Goal: Transaction & Acquisition: Purchase product/service

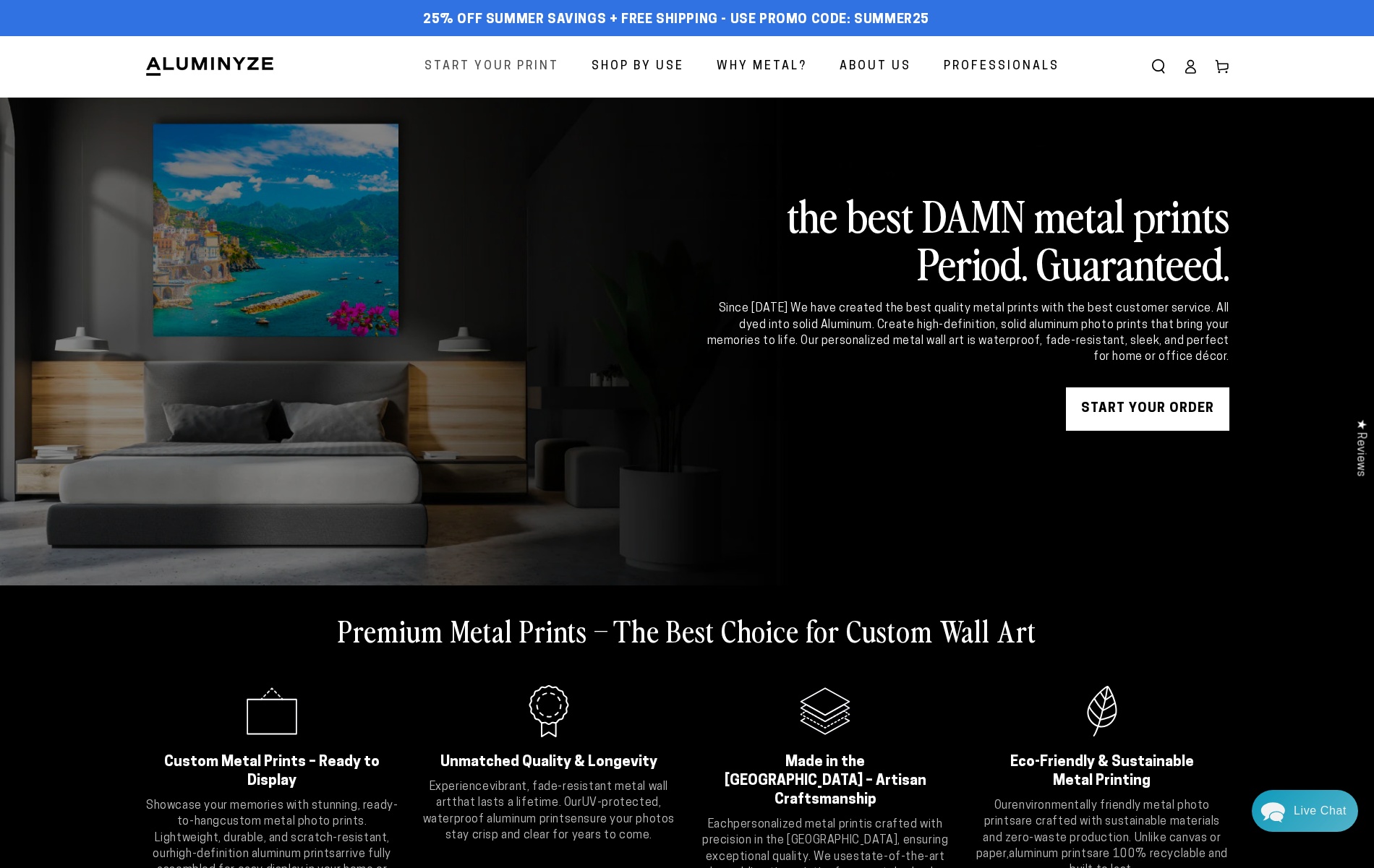
click at [526, 61] on span "Start Your Print" at bounding box center [492, 66] width 135 height 21
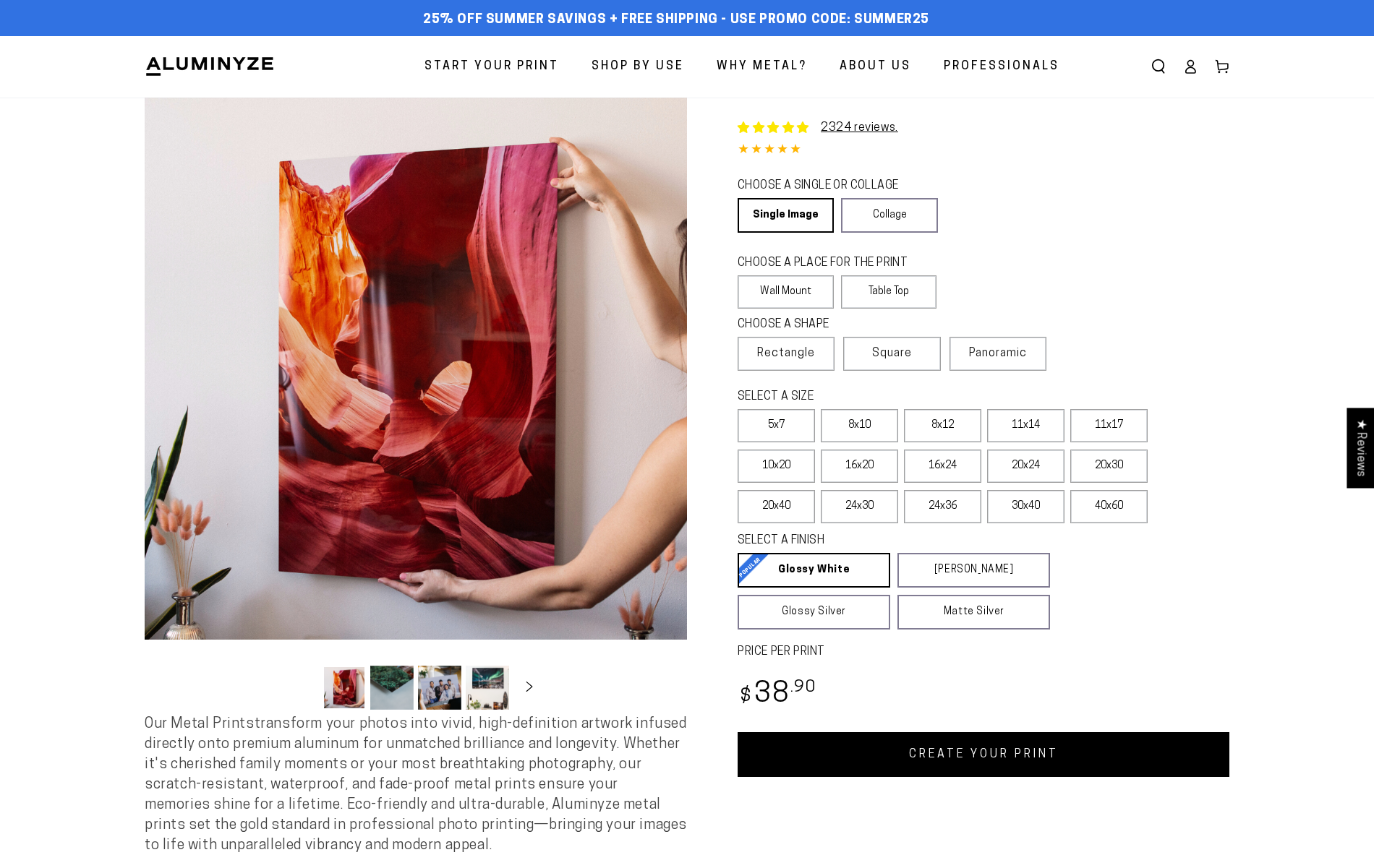
select select "**********"
click at [866, 464] on label "16x20" at bounding box center [859, 466] width 77 height 34
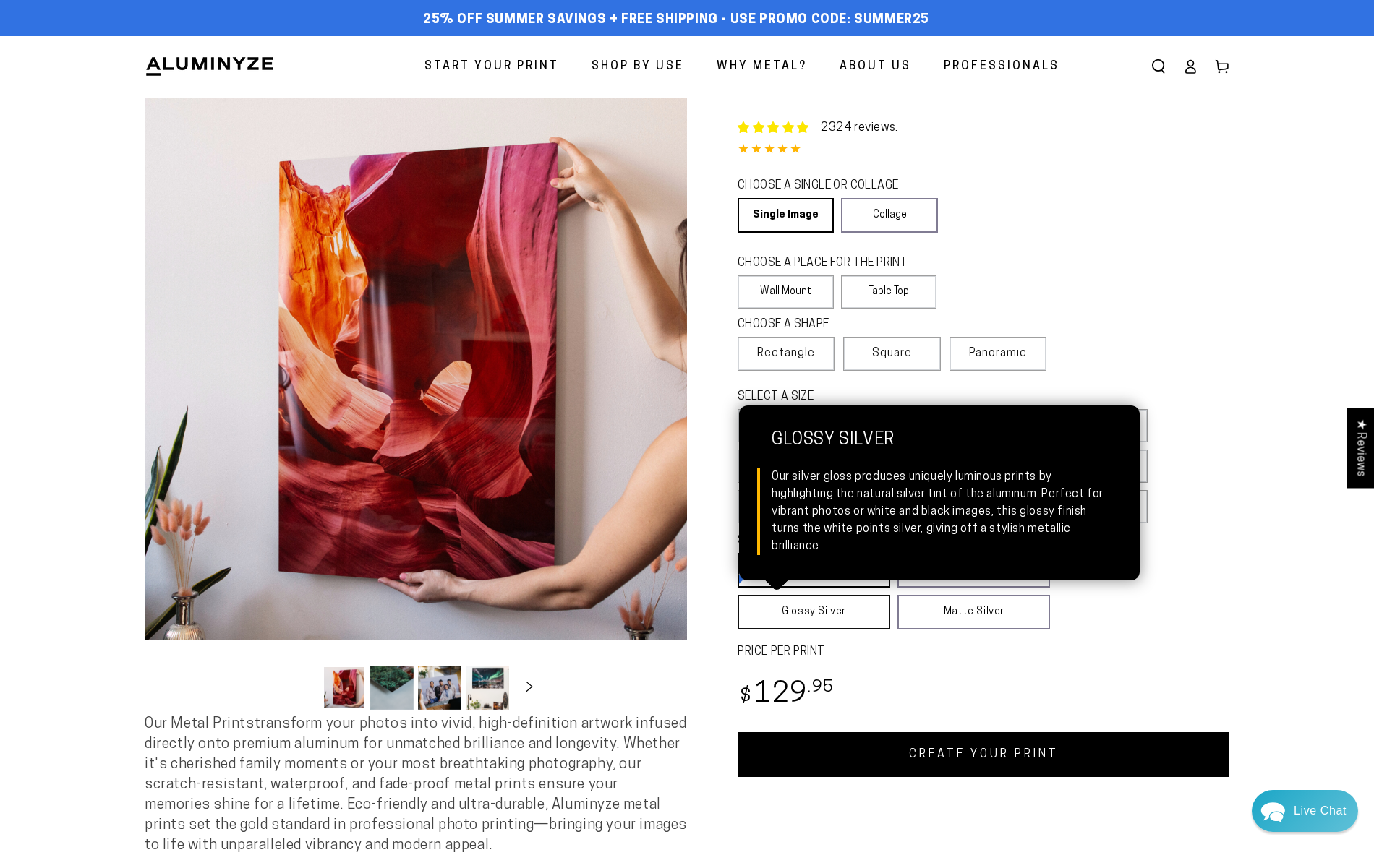
click at [824, 618] on link "Glossy Silver Glossy Silver Our silver gloss produces uniquely luminous prints …" at bounding box center [813, 612] width 152 height 35
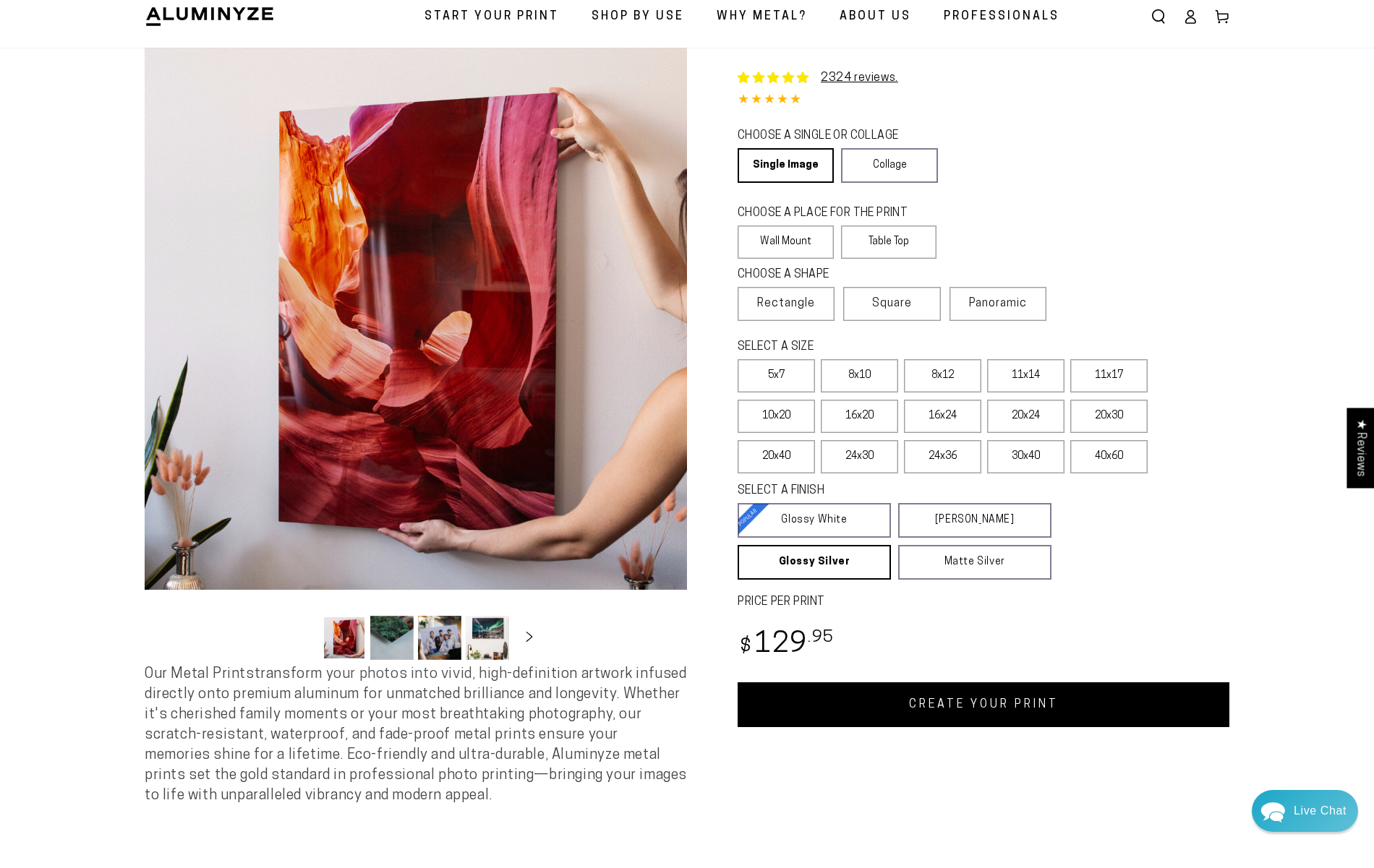
scroll to position [62, 0]
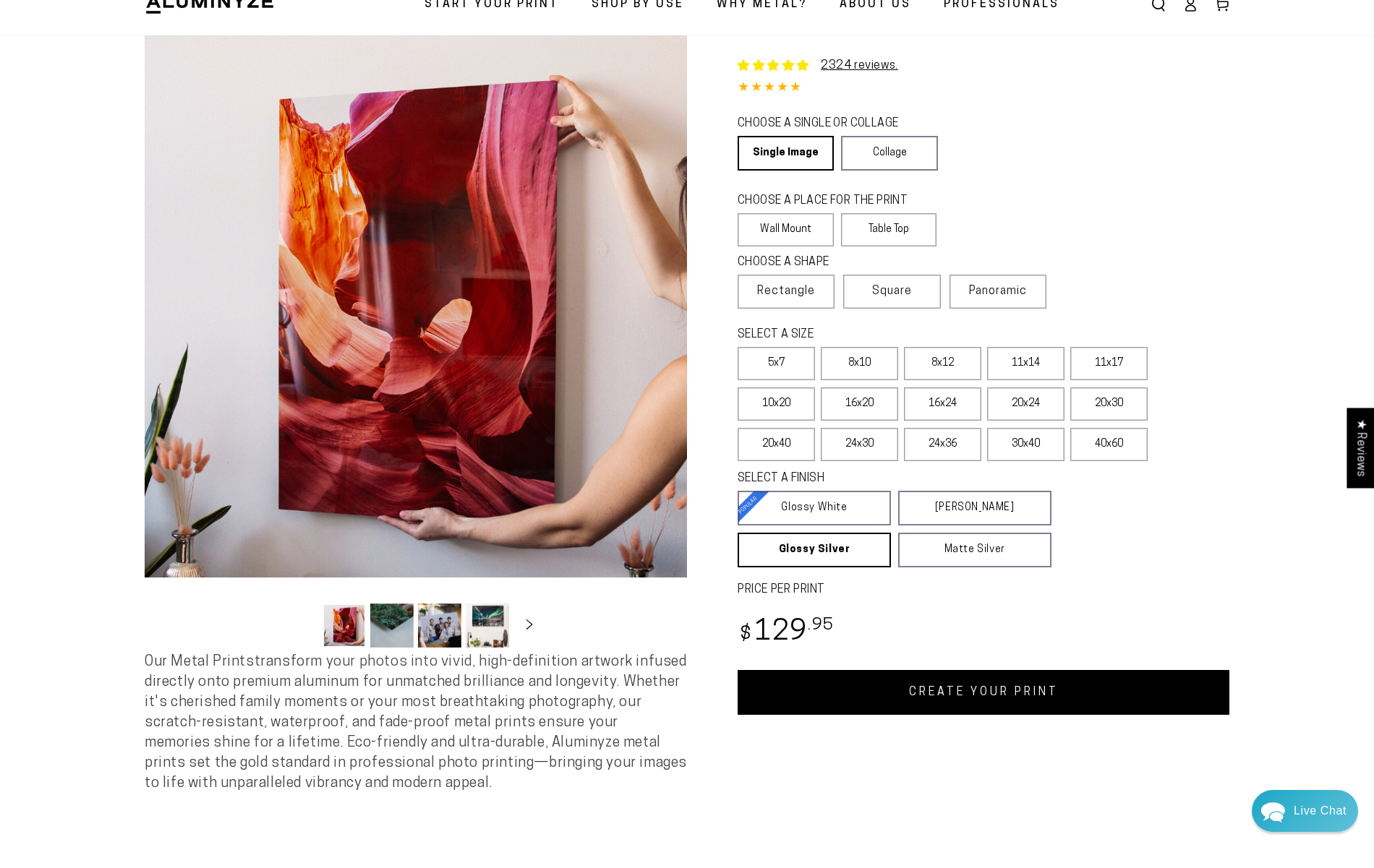
click at [948, 702] on link "CREATE YOUR PRINT" at bounding box center [983, 692] width 492 height 45
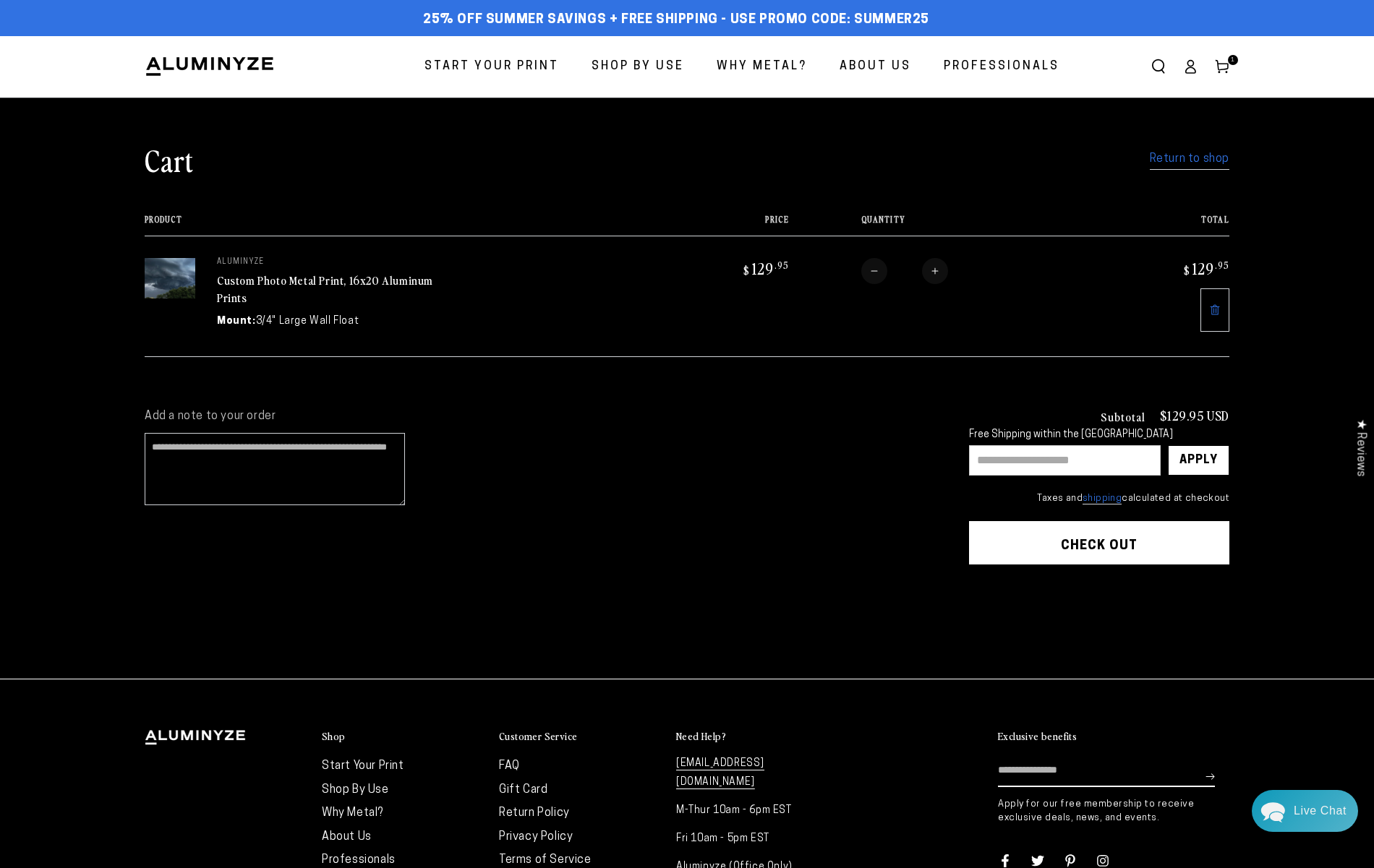
click at [272, 281] on link "Custom Photo Metal Print, 16x20 Aluminum Prints" at bounding box center [324, 289] width 216 height 35
click at [1135, 545] on button "Check out" at bounding box center [1099, 543] width 261 height 44
